Goal: Task Accomplishment & Management: Manage account settings

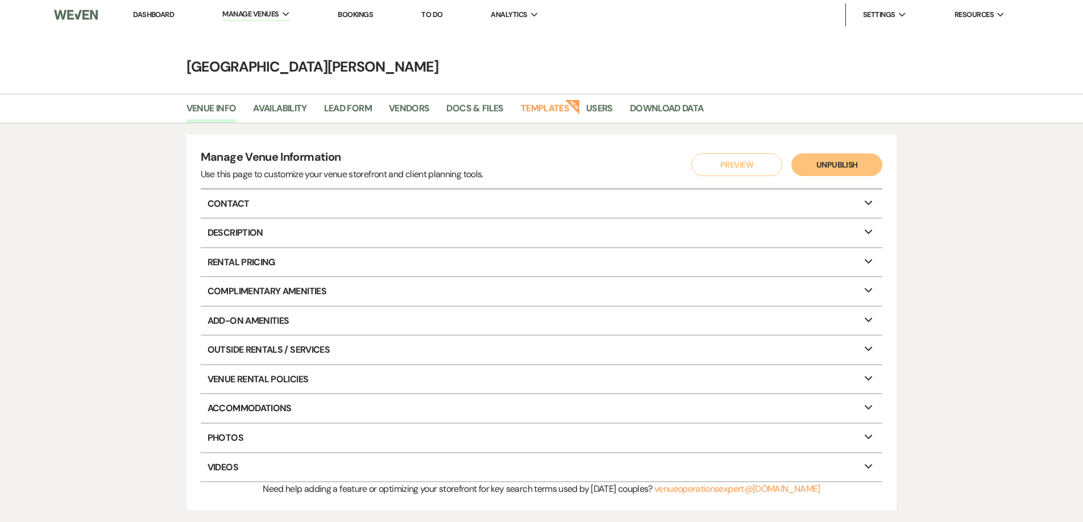
click at [144, 10] on link "Dashboard" at bounding box center [153, 15] width 41 height 10
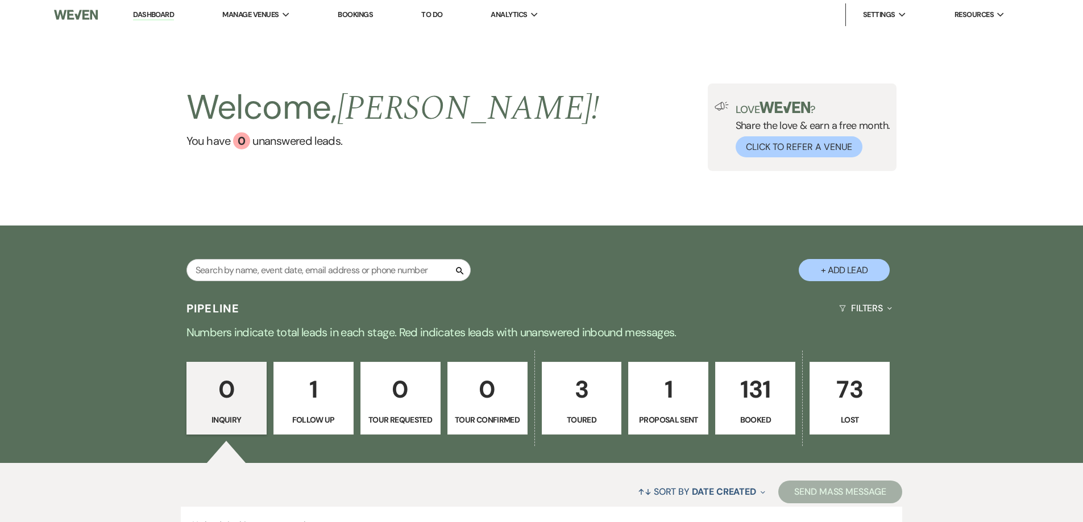
click at [749, 386] on p "131" at bounding box center [755, 390] width 65 height 38
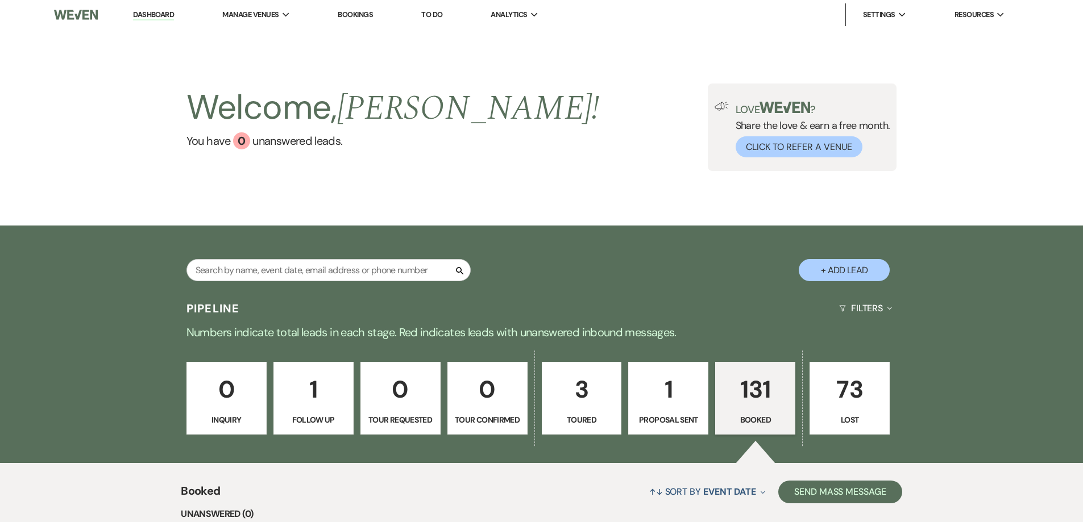
scroll to position [625, 0]
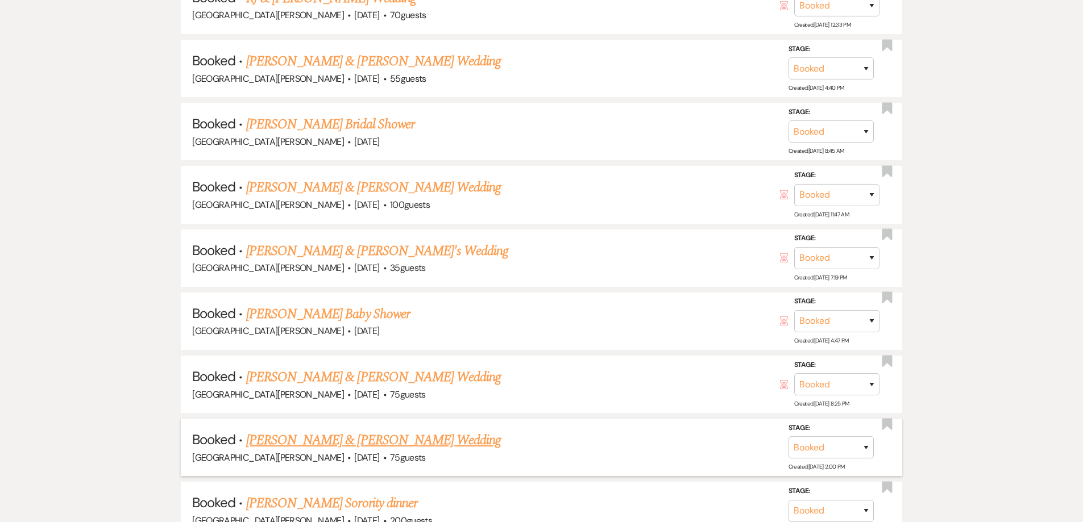
click at [399, 434] on link "[PERSON_NAME] & [PERSON_NAME] Wedding" at bounding box center [373, 440] width 255 height 20
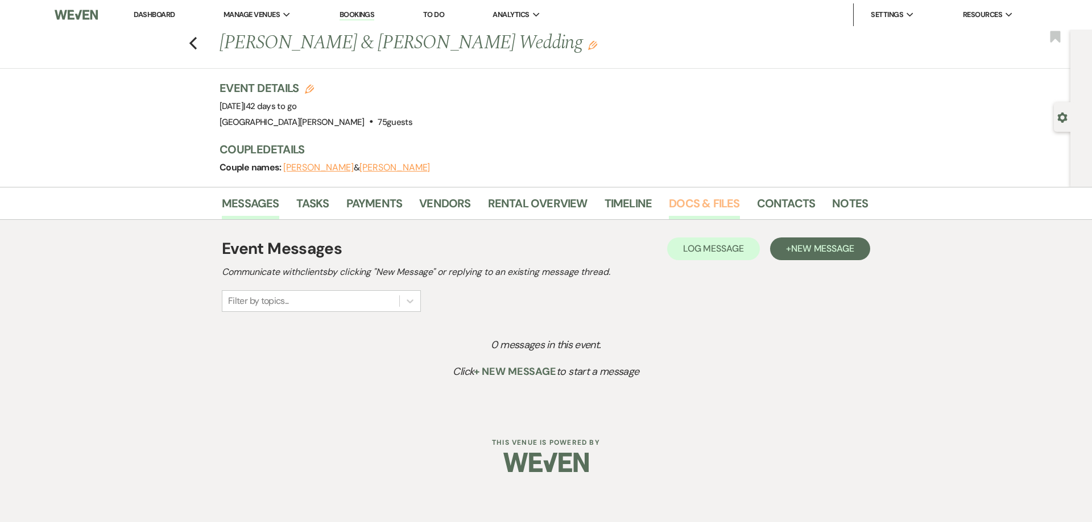
click at [687, 207] on link "Docs & Files" at bounding box center [704, 206] width 70 height 25
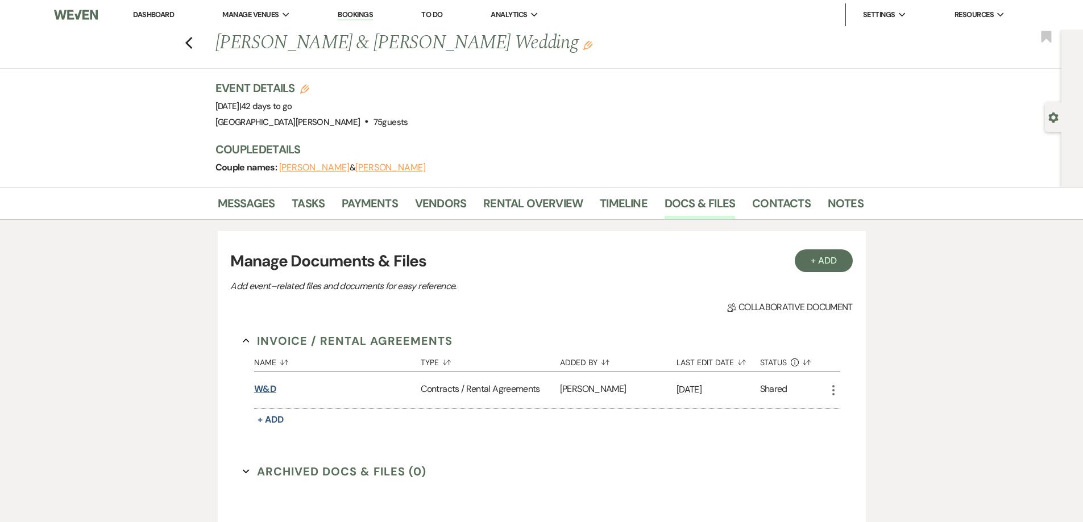
click at [267, 388] on button "W&D" at bounding box center [265, 390] width 22 height 14
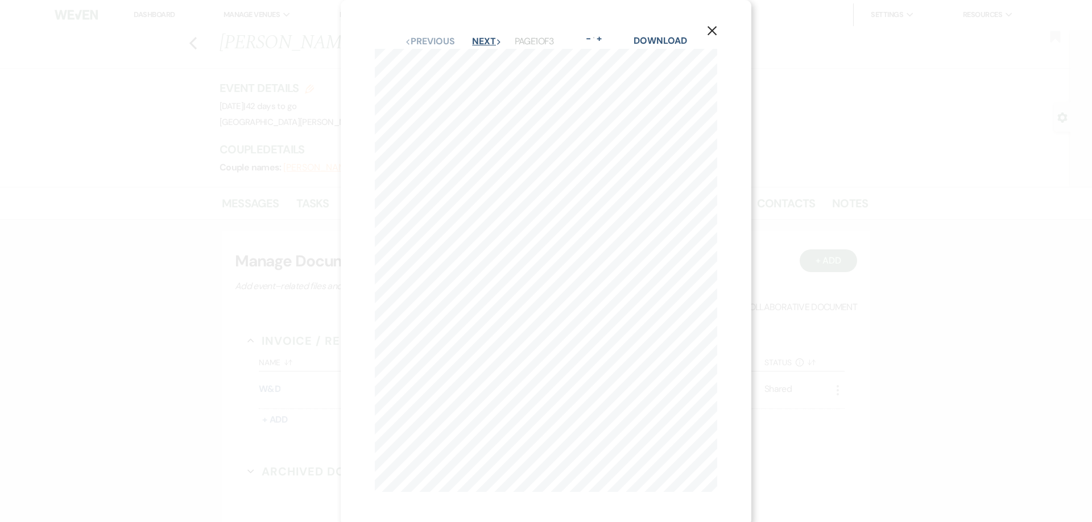
click at [478, 40] on button "Next Next" at bounding box center [487, 41] width 30 height 9
